Goal: Browse casually

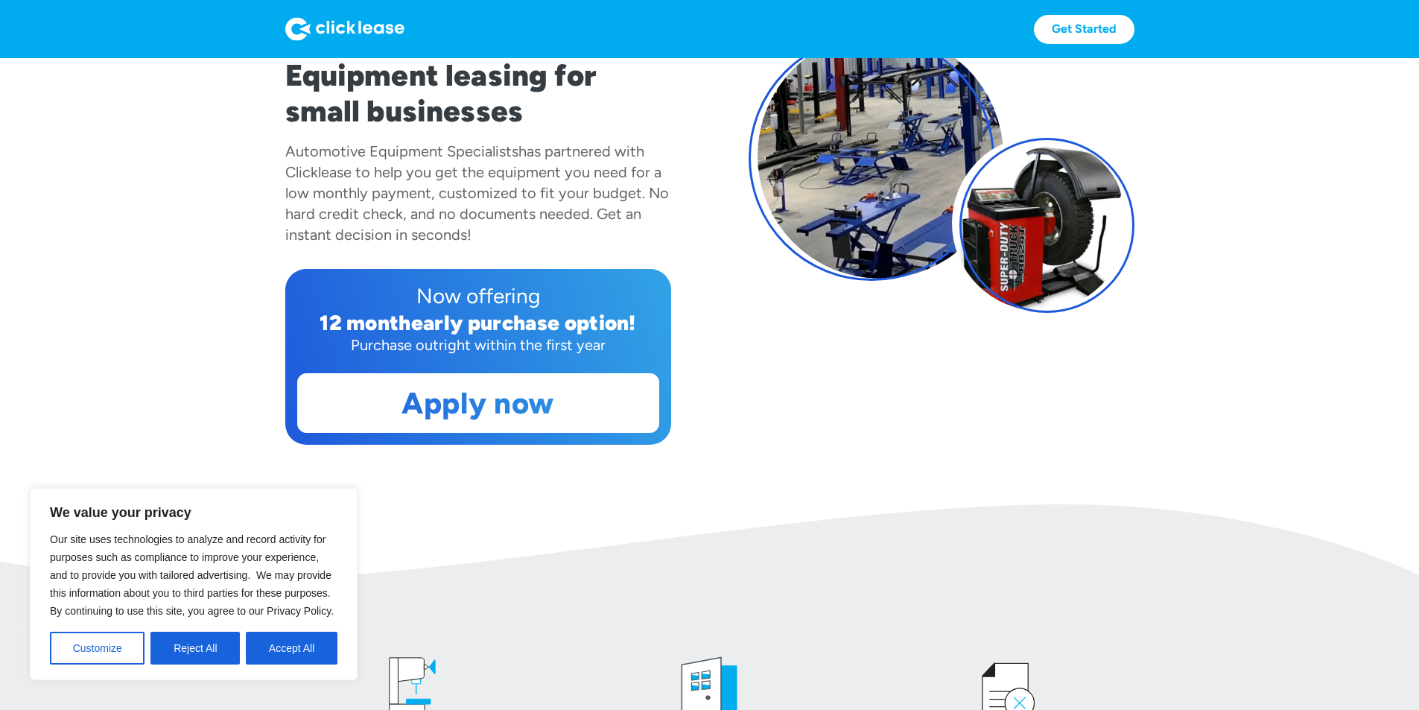
scroll to position [298, 0]
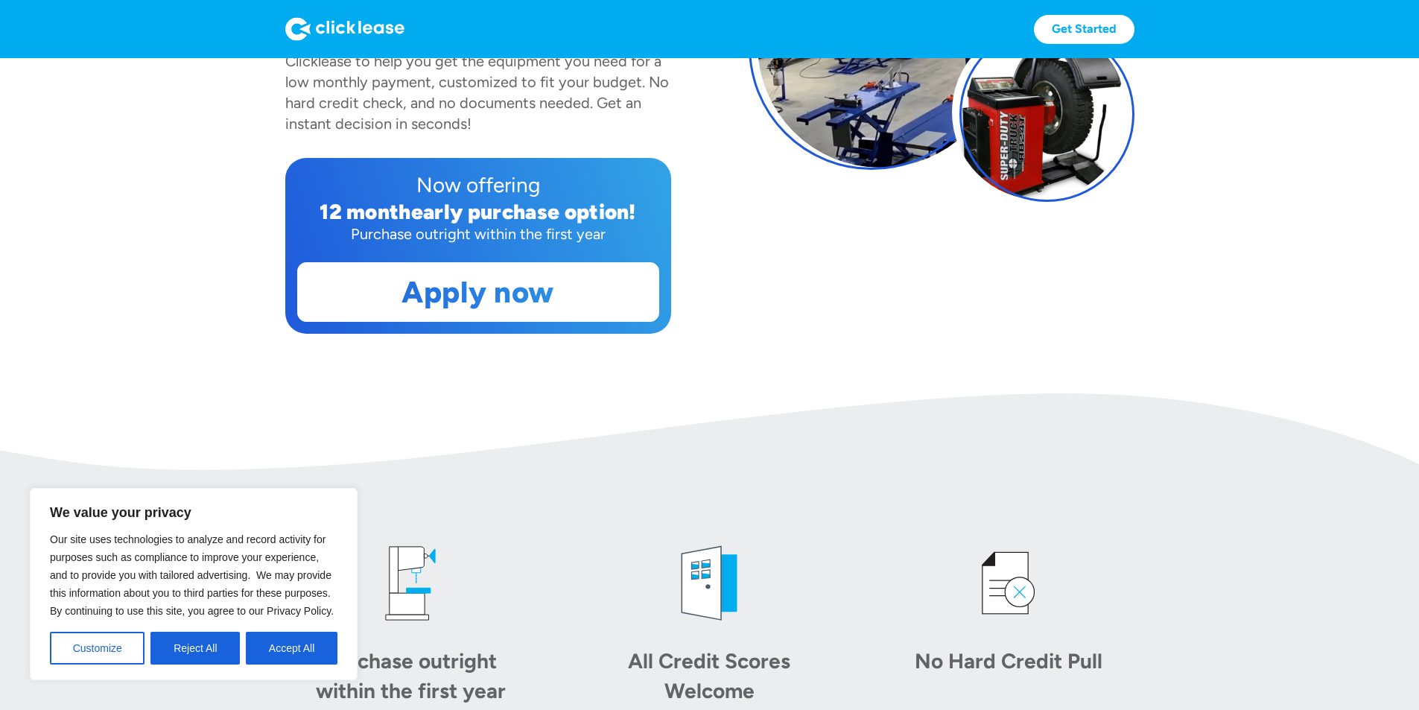
click at [687, 504] on img at bounding box center [709, 456] width 1419 height 127
click at [675, 507] on img at bounding box center [709, 456] width 1419 height 127
click at [1146, 393] on section "Fast & easy! Equipment leasing for small businesses Automotive Equipment Specia…" at bounding box center [709, 76] width 1419 height 633
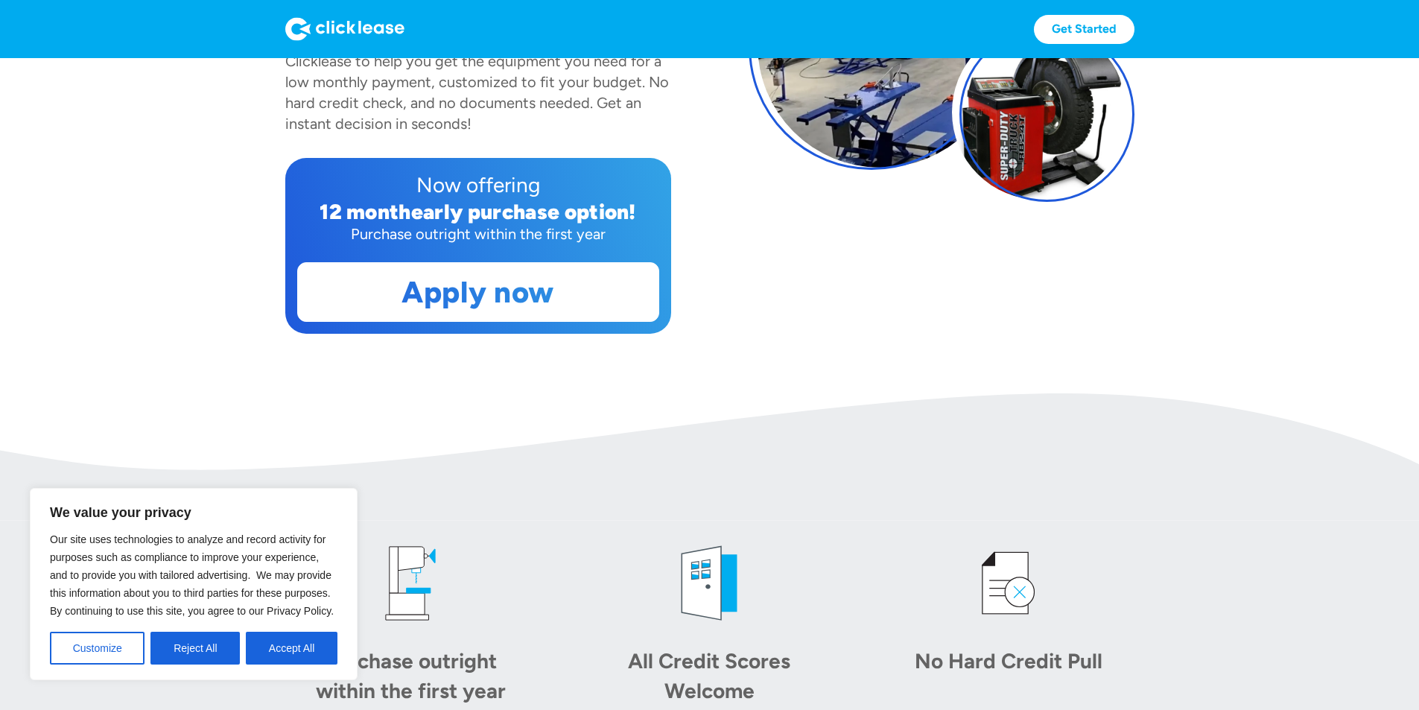
click at [718, 497] on img at bounding box center [709, 456] width 1419 height 127
click at [202, 658] on button "Reject All" at bounding box center [194, 648] width 89 height 33
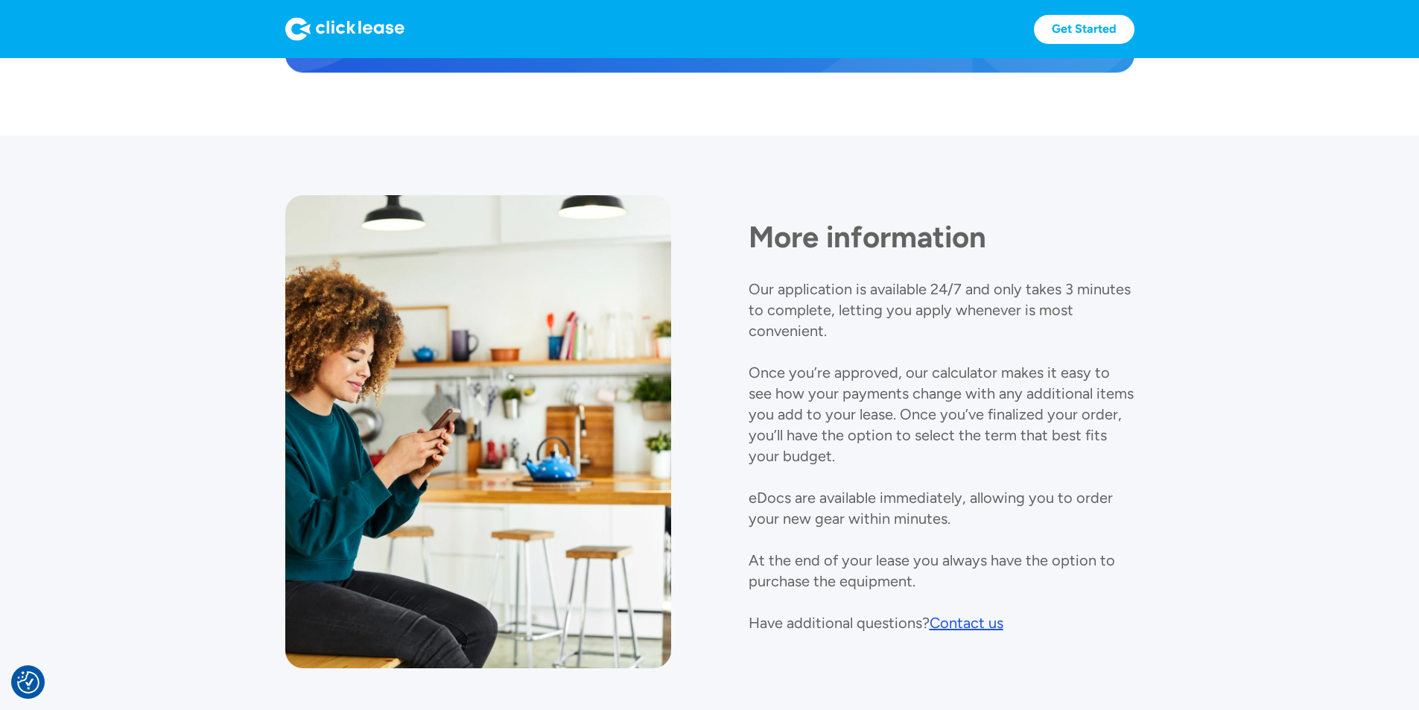
scroll to position [1565, 0]
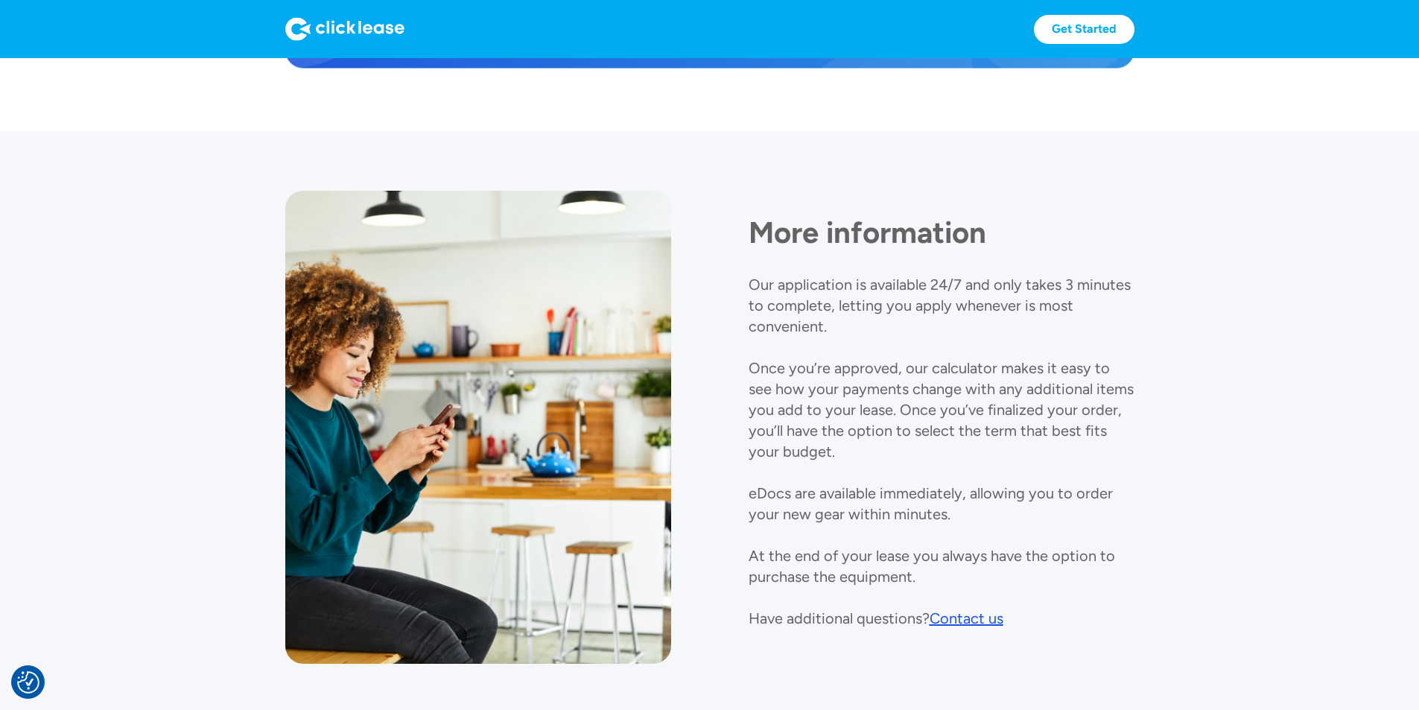
click at [603, 390] on div at bounding box center [478, 427] width 386 height 473
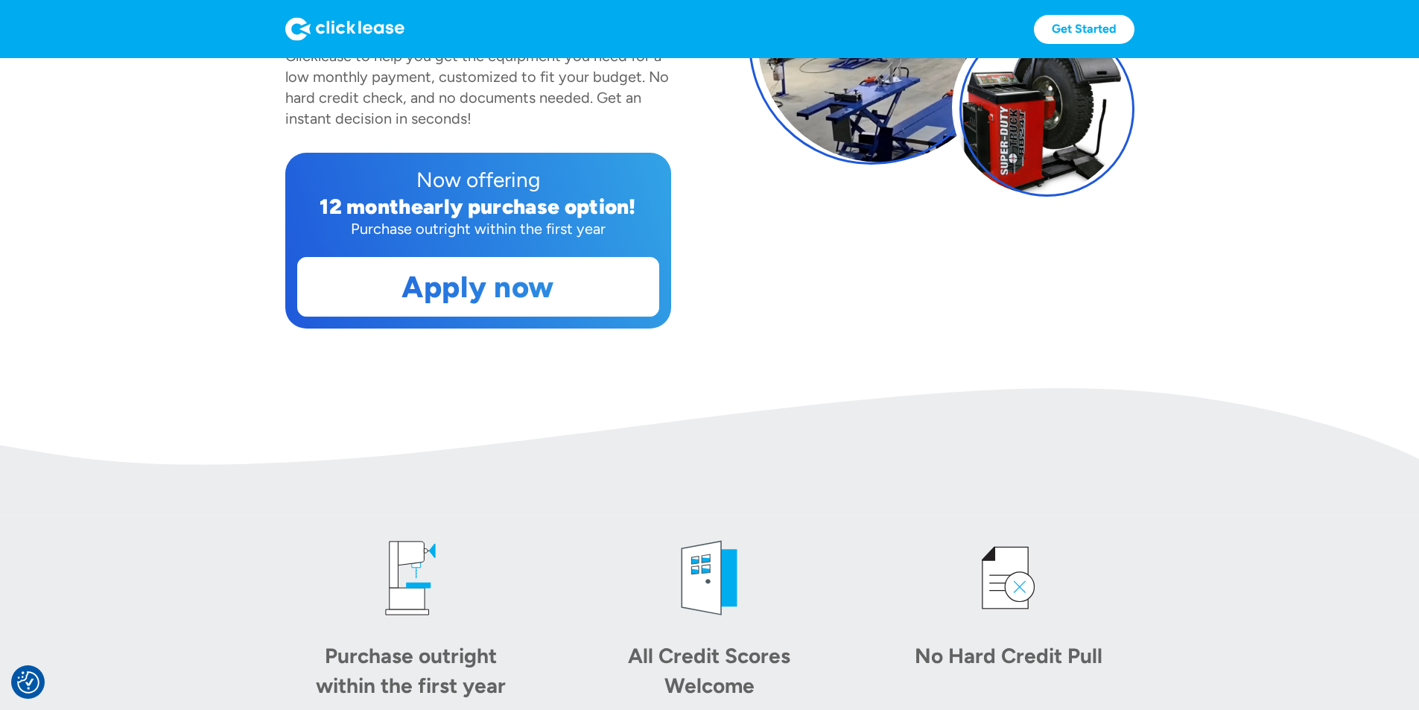
scroll to position [0, 0]
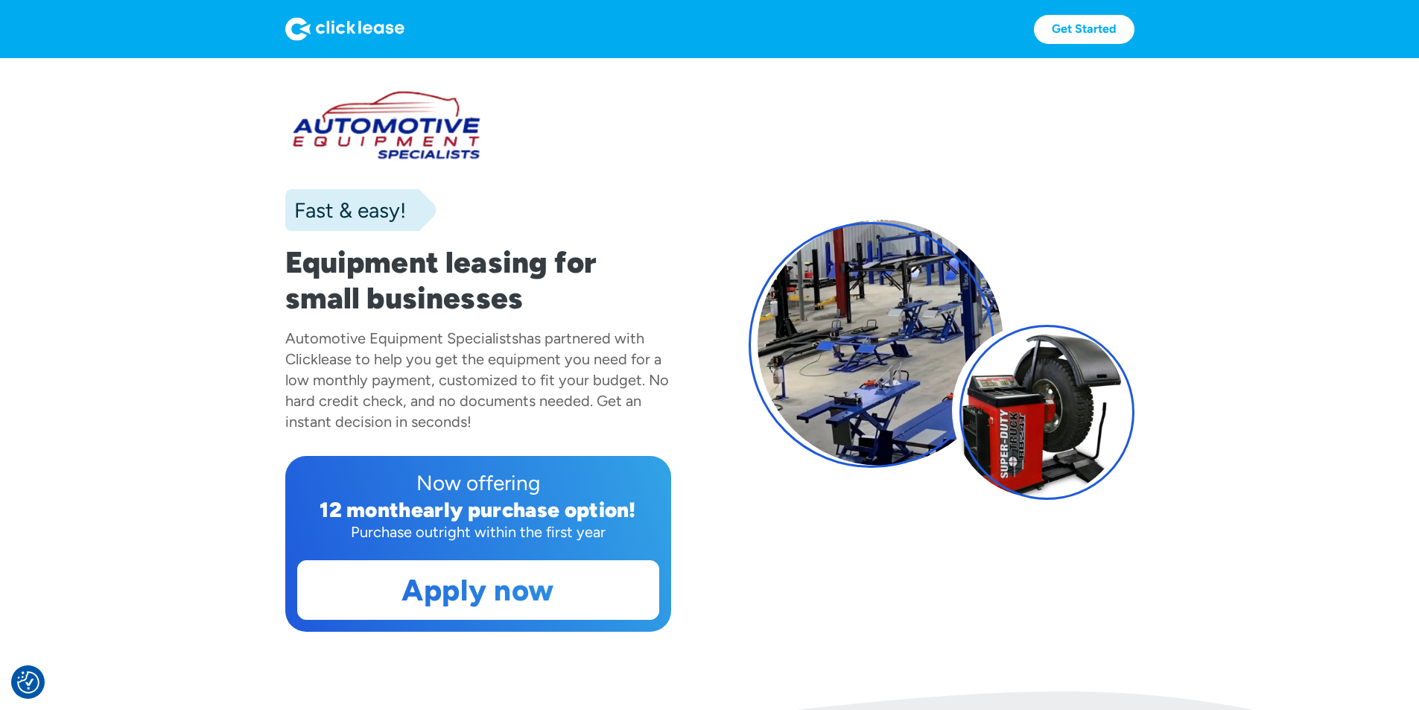
drag, startPoint x: 565, startPoint y: 463, endPoint x: 463, endPoint y: 133, distance: 345.0
drag, startPoint x: 755, startPoint y: 107, endPoint x: 636, endPoint y: 46, distance: 132.9
click at [639, 46] on div "Get Started Get Started" at bounding box center [709, 29] width 849 height 58
click at [612, 41] on div "Get Started Get Started" at bounding box center [709, 29] width 849 height 29
click at [717, 25] on div "Get Started Get Started" at bounding box center [709, 29] width 849 height 29
